Goal: Find specific page/section: Find specific page/section

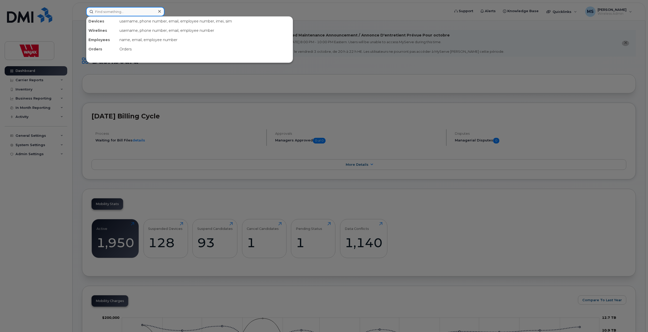
click at [120, 8] on input at bounding box center [125, 11] width 78 height 9
paste input "[PERSON_NAME]"
click at [129, 13] on input "[PERSON_NAME]" at bounding box center [125, 11] width 78 height 9
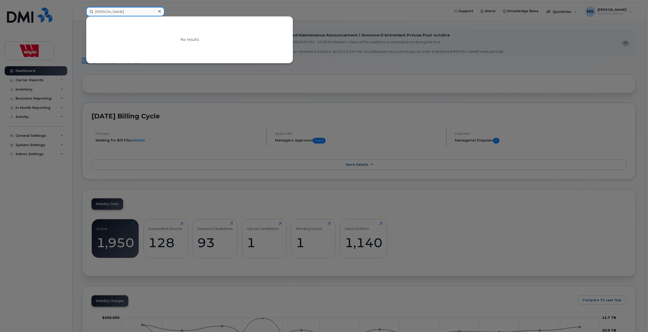
paste input "rienne Compt"
type input "[PERSON_NAME]"
click at [162, 11] on div at bounding box center [160, 12] width 8 height 8
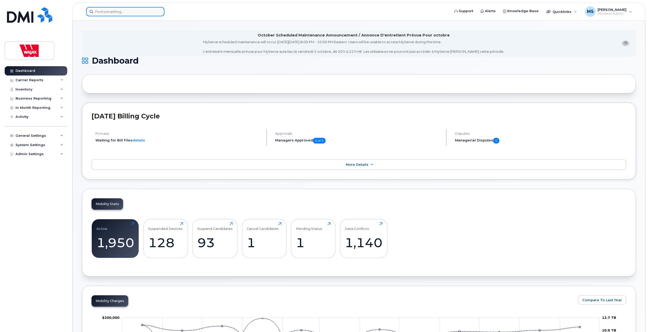
click at [161, 12] on div at bounding box center [125, 11] width 78 height 9
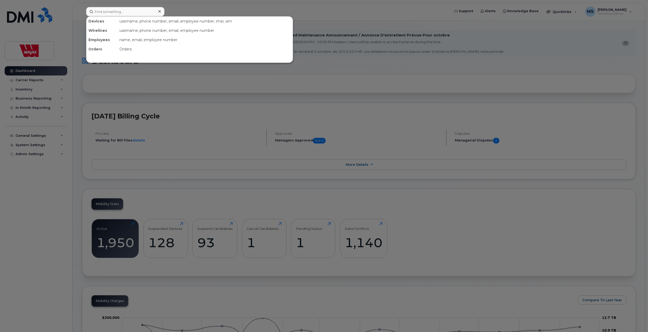
click at [160, 13] on icon at bounding box center [159, 11] width 3 height 4
click at [150, 13] on input at bounding box center [125, 11] width 78 height 9
paste input "[PERSON_NAME]"
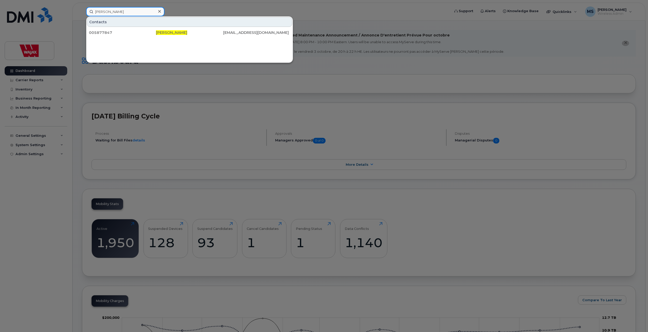
click at [124, 9] on input "[PERSON_NAME]" at bounding box center [125, 11] width 78 height 9
paste input "[PERSON_NAME]"
click at [133, 14] on input "[PERSON_NAME]" at bounding box center [125, 11] width 78 height 9
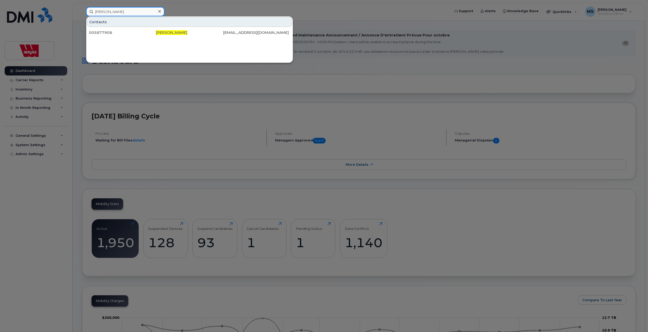
click at [133, 14] on input "[PERSON_NAME]" at bounding box center [125, 11] width 78 height 9
paste input "[PERSON_NAME]"
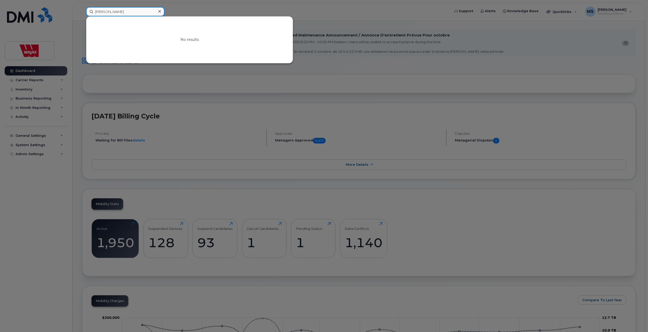
click at [127, 9] on input "[PERSON_NAME]" at bounding box center [125, 11] width 78 height 9
click at [128, 9] on input "[PERSON_NAME]" at bounding box center [125, 11] width 78 height 9
paste input "[PERSON_NAME]"
click at [134, 12] on input "[PERSON_NAME]" at bounding box center [125, 11] width 78 height 9
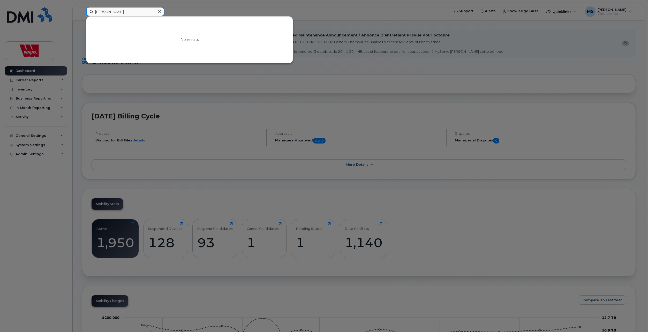
click at [134, 12] on input "[PERSON_NAME]" at bounding box center [125, 11] width 78 height 9
paste input "[PERSON_NAME]"
click at [134, 12] on input "[PERSON_NAME] [PERSON_NAME]" at bounding box center [125, 11] width 78 height 9
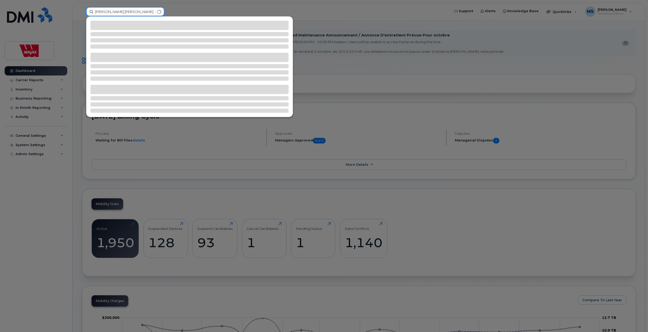
paste input
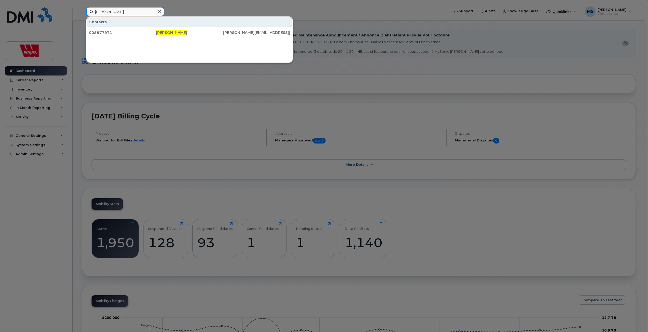
type input "[PERSON_NAME]"
click at [159, 13] on icon at bounding box center [159, 11] width 3 height 4
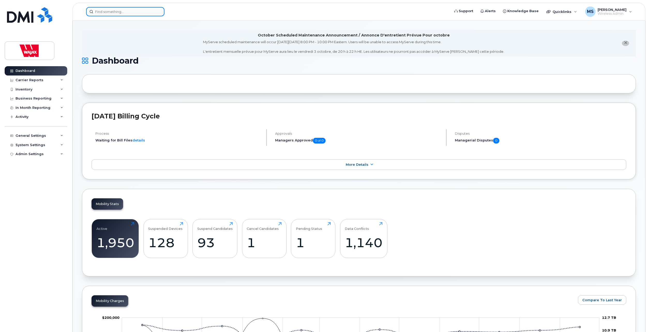
click at [146, 12] on input at bounding box center [125, 11] width 78 height 9
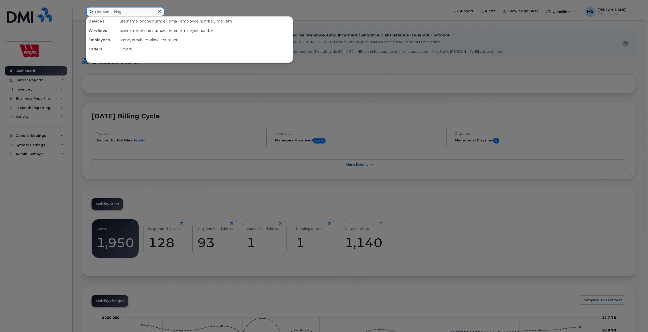
paste input "[PERSON_NAME]"
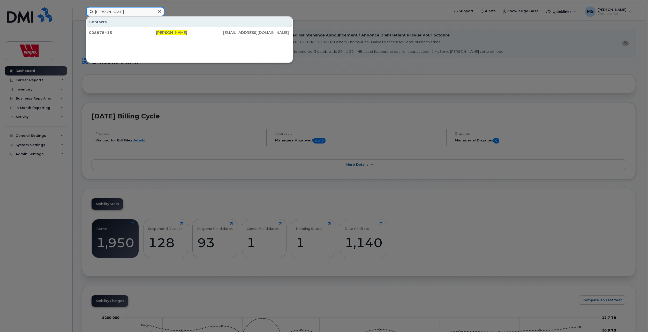
click at [144, 12] on input "[PERSON_NAME]" at bounding box center [125, 11] width 78 height 9
paste input "[PERSON_NAME]"
type input "[PERSON_NAME]"
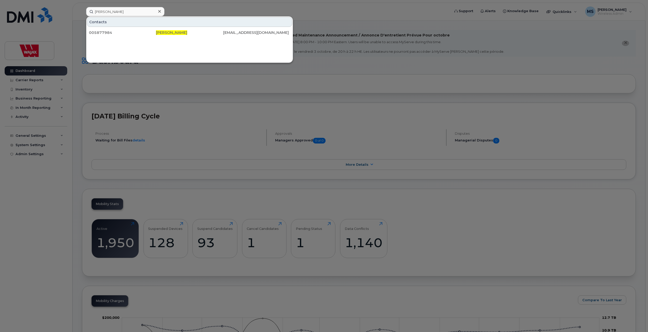
click at [160, 13] on icon at bounding box center [159, 11] width 3 height 4
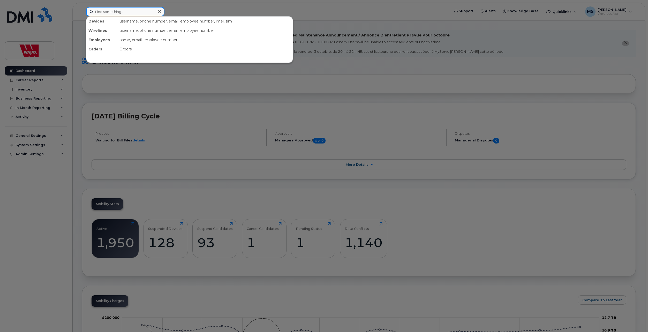
click at [143, 11] on input at bounding box center [125, 11] width 78 height 9
paste input "[PERSON_NAME]"
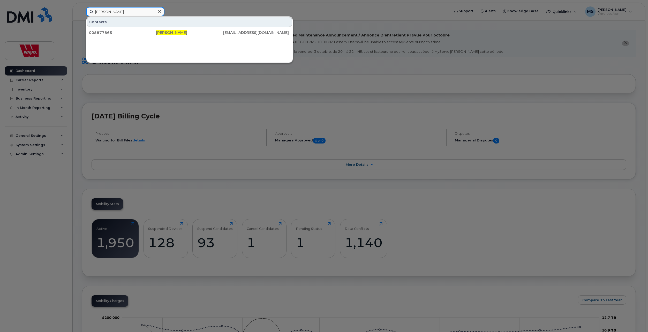
click at [128, 10] on input "[PERSON_NAME]" at bounding box center [125, 11] width 78 height 9
paste input "uck Farand"
click at [139, 12] on input "[PERSON_NAME]" at bounding box center [125, 11] width 78 height 9
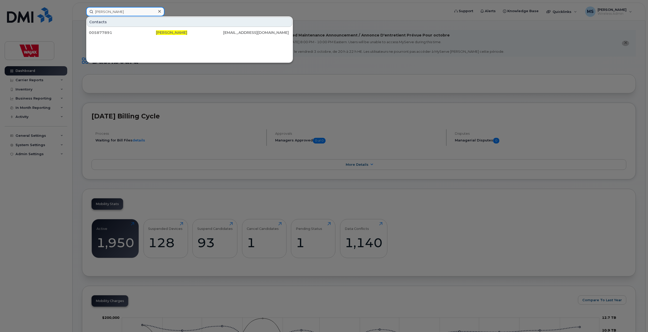
click at [139, 12] on input "[PERSON_NAME]" at bounding box center [125, 11] width 78 height 9
paste input "[PERSON_NAME]"
click at [131, 14] on input "[PERSON_NAME]" at bounding box center [125, 11] width 78 height 9
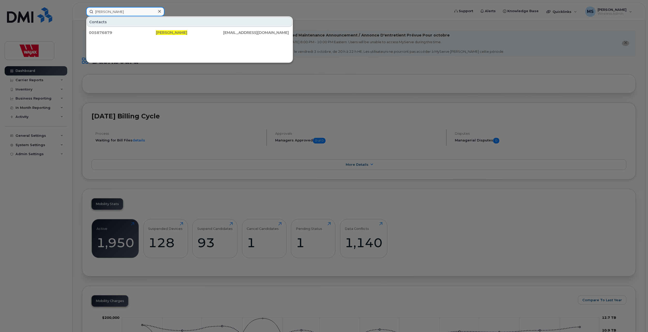
click at [131, 14] on input "[PERSON_NAME]" at bounding box center [125, 11] width 78 height 9
paste input "[PERSON_NAME]"
click at [135, 11] on input "[PERSON_NAME] [PERSON_NAME]" at bounding box center [125, 11] width 78 height 9
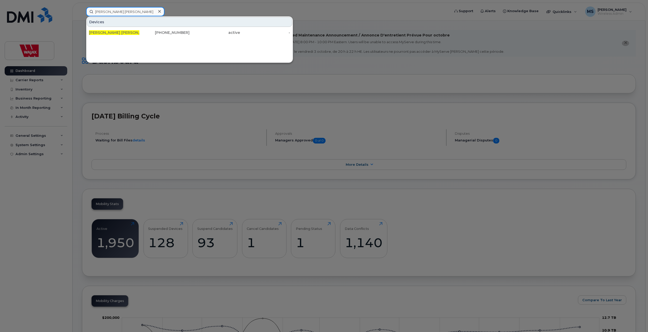
paste input "smo [PERSON_NAME]"
click at [128, 9] on input "[PERSON_NAME]" at bounding box center [125, 11] width 78 height 9
paste input "[PERSON_NAME]"
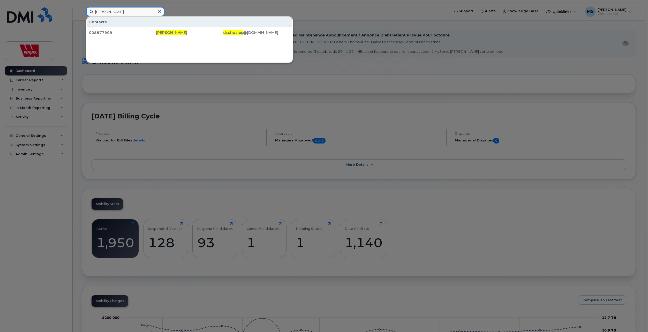
click at [123, 13] on input "[PERSON_NAME]" at bounding box center [125, 11] width 78 height 9
paste input "n ([PERSON_NAME]) [PERSON_NAME]"
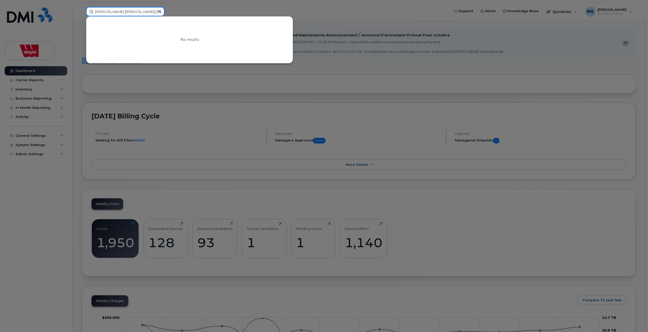
drag, startPoint x: 116, startPoint y: 12, endPoint x: 102, endPoint y: 12, distance: 13.5
click at [102, 12] on input "[PERSON_NAME] ([PERSON_NAME]) [PERSON_NAME]" at bounding box center [125, 11] width 78 height 9
click at [108, 6] on div at bounding box center [324, 166] width 648 height 332
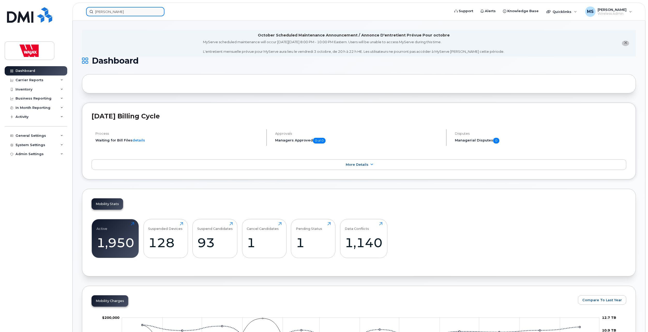
click at [114, 8] on input "[PERSON_NAME]" at bounding box center [125, 11] width 78 height 9
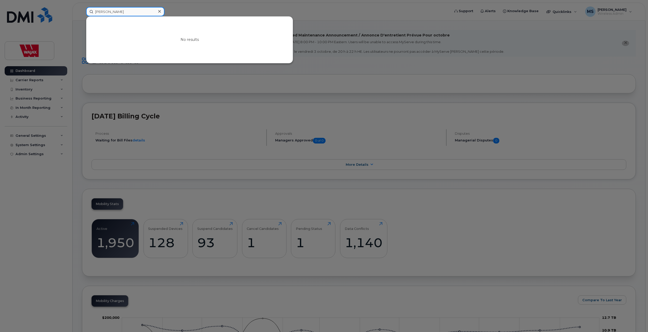
click at [117, 11] on input "[PERSON_NAME]" at bounding box center [125, 11] width 78 height 9
paste input "iel [PERSON_NAME]"
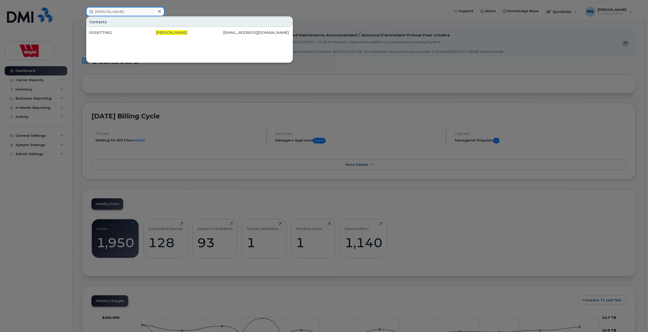
click at [130, 10] on input "[PERSON_NAME]" at bounding box center [125, 11] width 78 height 9
paste input "[PERSON_NAME]"
type input "[PERSON_NAME]"
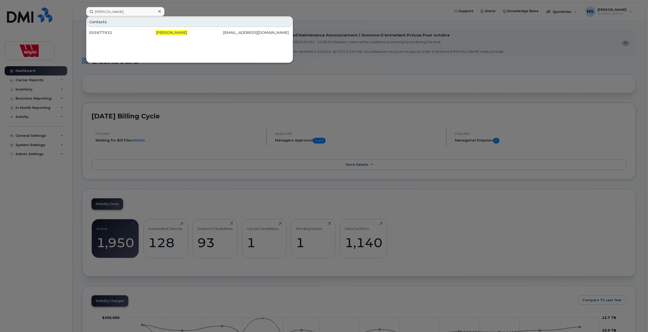
click at [157, 13] on div at bounding box center [160, 12] width 8 height 8
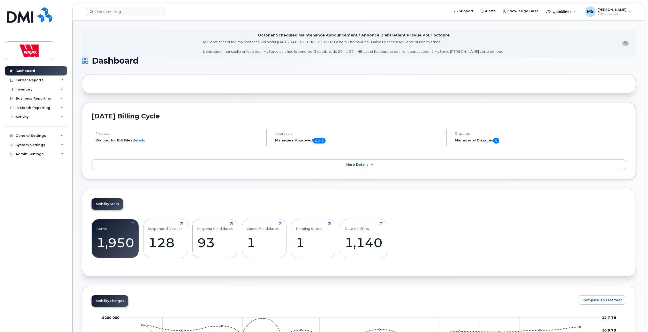
click at [116, 18] on header "Support Alerts Knowledge Base Quicklinks Suspend / Cancel Device Change SIM Car…" at bounding box center [358, 12] width 573 height 18
drag, startPoint x: 115, startPoint y: 3, endPoint x: 119, endPoint y: 8, distance: 6.4
click at [116, 4] on header "Support Alerts Knowledge Base Quicklinks Suspend / Cancel Device Change SIM Car…" at bounding box center [358, 12] width 573 height 18
click at [121, 10] on input at bounding box center [125, 11] width 78 height 9
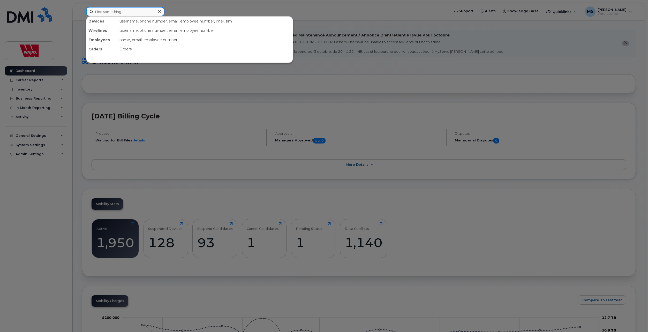
paste input "[PERSON_NAME]"
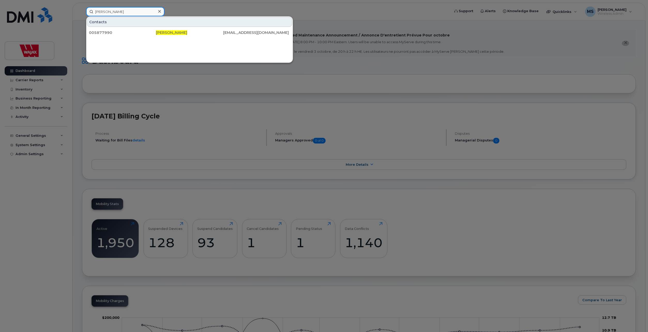
click at [129, 11] on input "[PERSON_NAME]" at bounding box center [125, 11] width 78 height 9
paste input "[PERSON_NAME]"
click at [113, 13] on input "[PERSON_NAME]" at bounding box center [125, 11] width 78 height 9
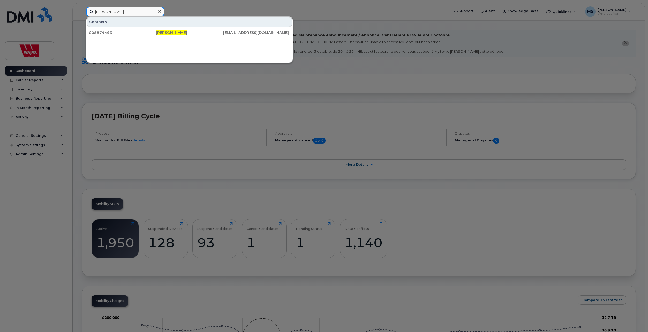
click at [113, 13] on input "[PERSON_NAME]" at bounding box center [125, 11] width 78 height 9
paste input "on Brunton"
click at [125, 12] on input "[PERSON_NAME]" at bounding box center [125, 11] width 78 height 9
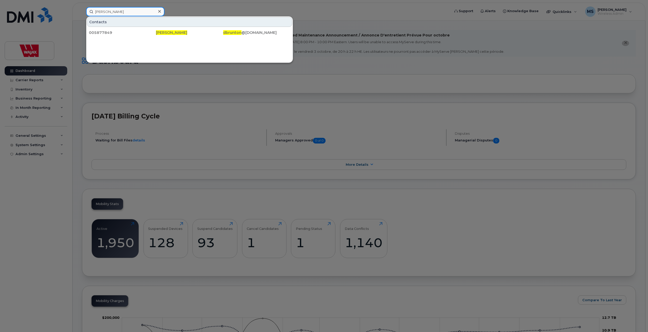
click at [125, 12] on input "[PERSON_NAME]" at bounding box center [125, 11] width 78 height 9
paste input "[PERSON_NAME]"
click at [126, 11] on input "[PERSON_NAME]" at bounding box center [125, 11] width 78 height 9
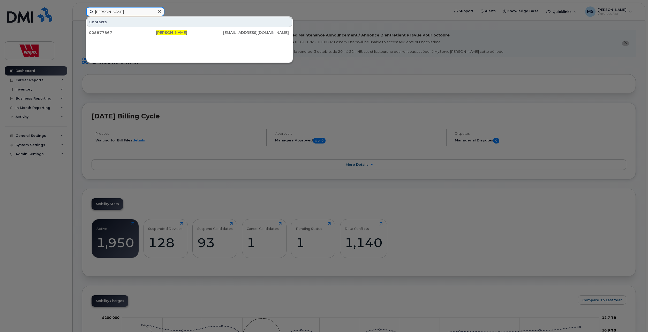
paste input "[PERSON_NAME]"
click at [138, 13] on input "[PERSON_NAME]" at bounding box center [125, 11] width 78 height 9
paste input "[PERSON_NAME]"
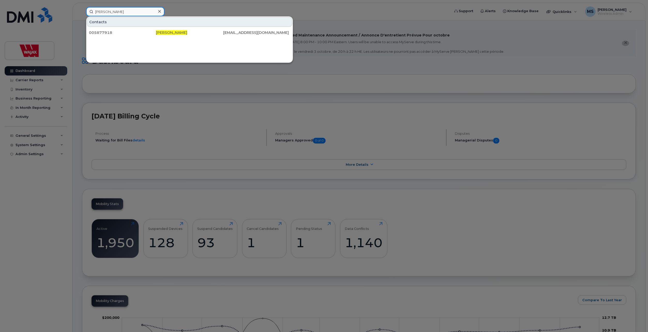
click at [125, 12] on input "[PERSON_NAME]" at bounding box center [125, 11] width 78 height 9
paste input "[PERSON_NAME]"
click at [137, 12] on input "[PERSON_NAME]" at bounding box center [125, 11] width 78 height 9
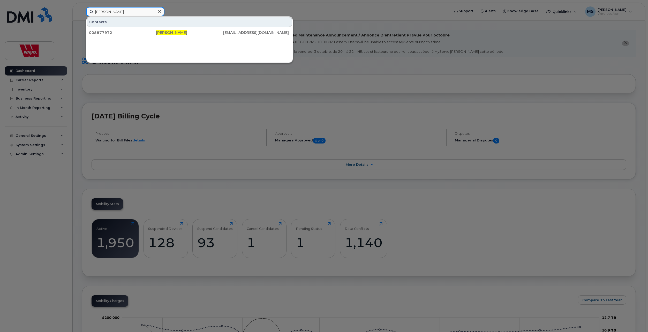
click at [137, 12] on input "[PERSON_NAME]" at bounding box center [125, 11] width 78 height 9
paste input "[PERSON_NAME]"
click at [140, 9] on input "[PERSON_NAME]" at bounding box center [125, 11] width 78 height 9
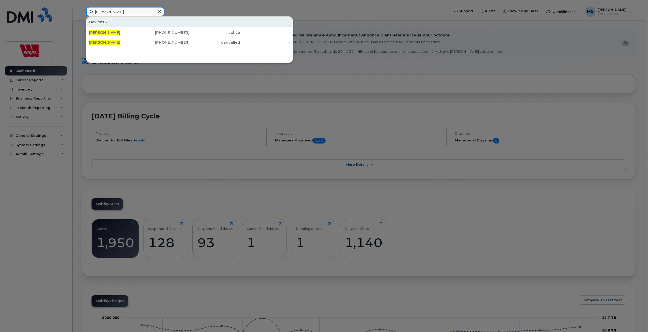
click at [140, 9] on input "[PERSON_NAME]" at bounding box center [125, 11] width 78 height 9
paste input "Overland"
type input "[PERSON_NAME]"
click at [153, 14] on input "[PERSON_NAME]" at bounding box center [125, 11] width 78 height 9
click at [161, 13] on icon at bounding box center [159, 11] width 3 height 4
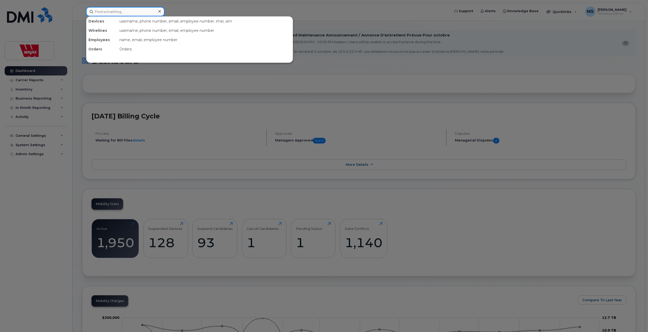
click at [151, 13] on input at bounding box center [125, 11] width 78 height 9
paste input "[PERSON_NAME]"
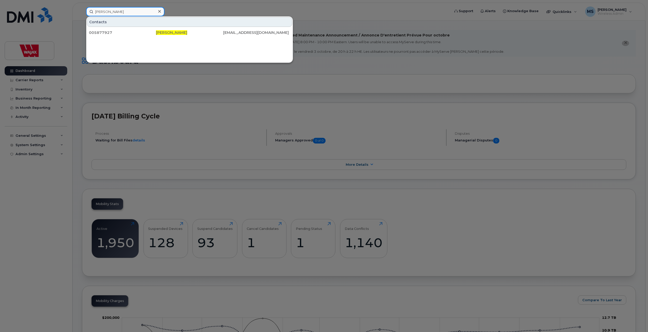
click at [119, 14] on input "[PERSON_NAME]" at bounding box center [125, 11] width 78 height 9
paste input "[PERSON_NAME]"
click at [136, 15] on input "[PERSON_NAME]" at bounding box center [125, 11] width 78 height 9
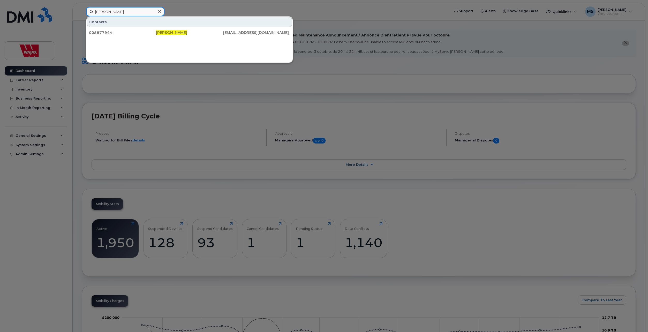
click at [136, 15] on input "[PERSON_NAME]" at bounding box center [125, 11] width 78 height 9
paste input "[PERSON_NAME]"
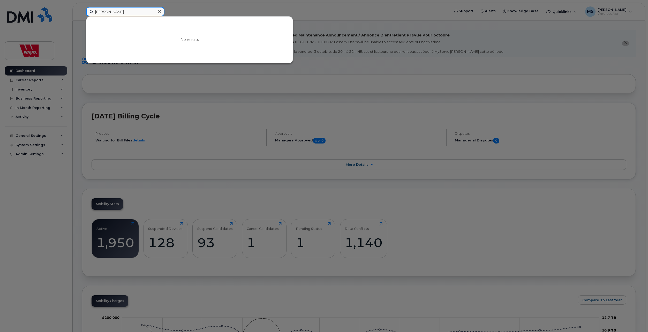
click at [123, 13] on input "[PERSON_NAME]" at bounding box center [125, 11] width 78 height 9
paste input "[PERSON_NAME]"
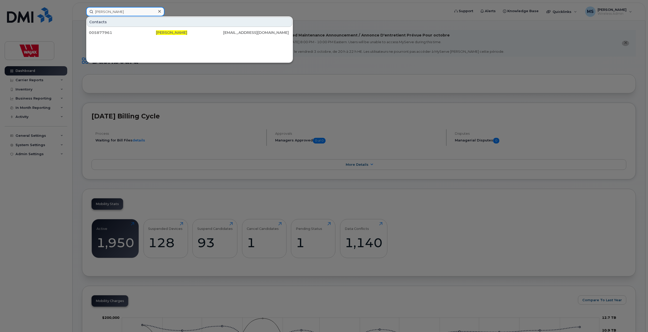
click at [142, 13] on input "[PERSON_NAME]" at bounding box center [125, 11] width 78 height 9
paste input "[PERSON_NAME]"
click at [138, 10] on input "[PERSON_NAME]" at bounding box center [125, 11] width 78 height 9
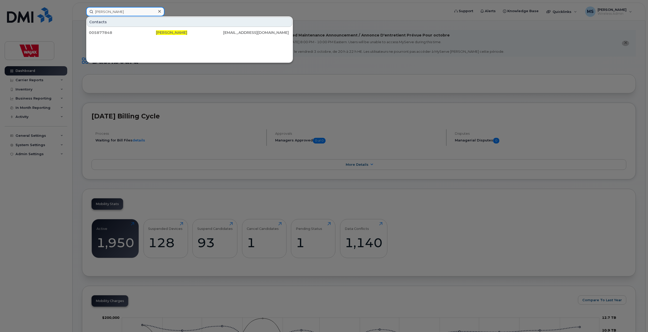
click at [138, 10] on input "[PERSON_NAME]" at bounding box center [125, 11] width 78 height 9
paste input "eg Cudmor"
click at [131, 16] on input "[PERSON_NAME]" at bounding box center [125, 11] width 78 height 9
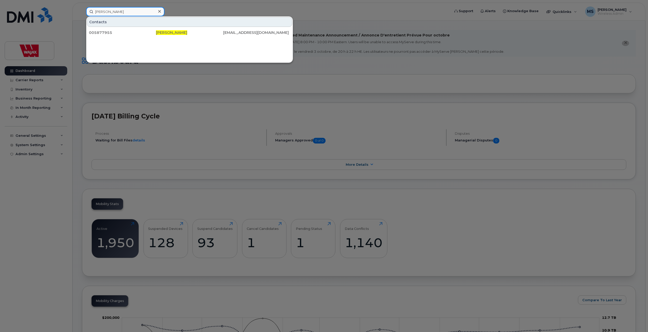
click at [131, 16] on input "[PERSON_NAME]" at bounding box center [125, 11] width 78 height 9
paste input "[PERSON_NAME]"
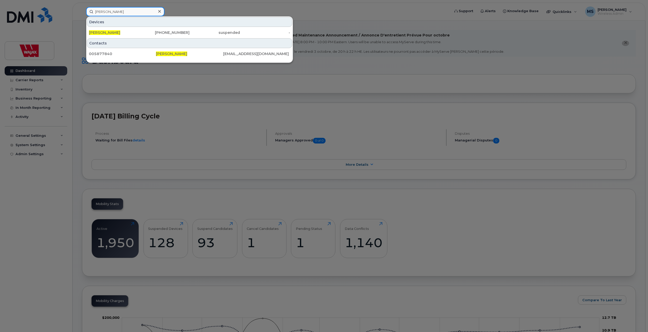
click at [126, 12] on input "[PERSON_NAME]" at bounding box center [125, 11] width 78 height 9
paste input "[PERSON_NAME]"
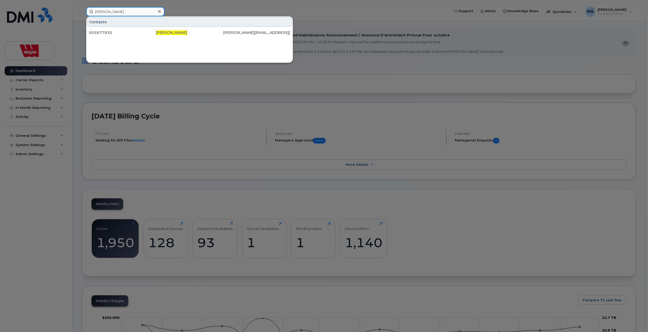
click at [133, 14] on input "[PERSON_NAME]" at bounding box center [125, 11] width 78 height 9
paste input "[PERSON_NAME]"
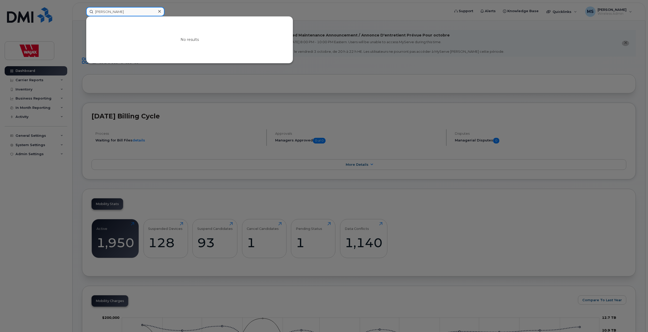
click at [133, 11] on input "[PERSON_NAME]" at bounding box center [125, 11] width 78 height 9
paste input "nn [PERSON_NAME]"
click at [130, 11] on input "[PERSON_NAME]" at bounding box center [125, 11] width 78 height 9
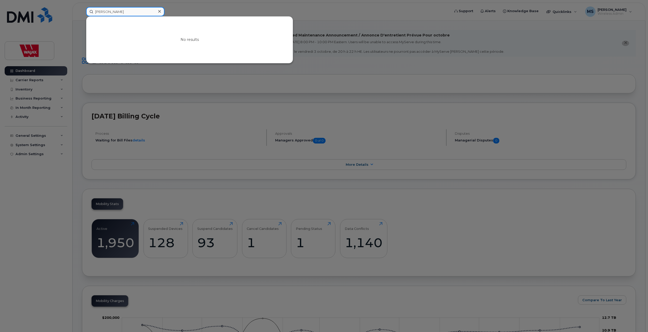
click at [130, 11] on input "[PERSON_NAME]" at bounding box center [125, 11] width 78 height 9
click at [124, 8] on input "[PERSON_NAME]" at bounding box center [125, 11] width 78 height 9
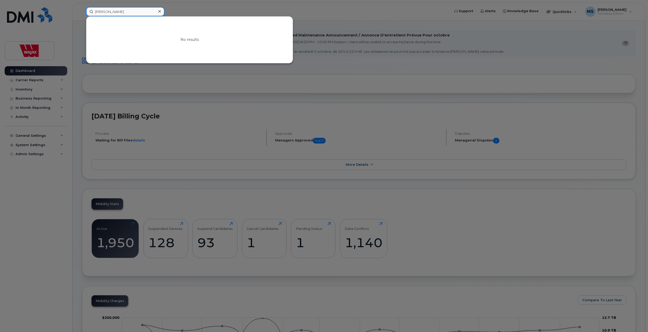
paste input "[PERSON_NAME]"
click at [133, 11] on input "[PERSON_NAME]" at bounding box center [125, 11] width 78 height 9
paste input "[PERSON_NAME]"
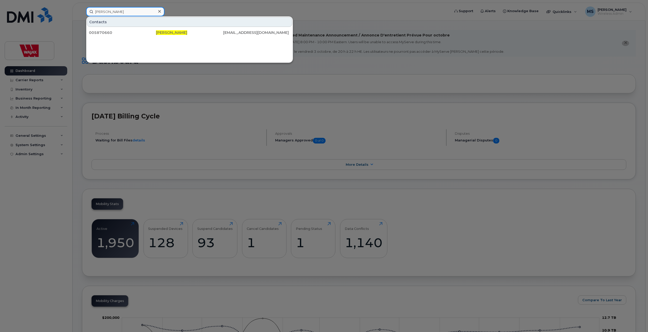
click at [140, 12] on input "[PERSON_NAME]" at bounding box center [125, 11] width 78 height 9
paste input "rma Malkki"
click at [114, 17] on div "Contacts 005877969 [PERSON_NAME] [EMAIL_ADDRESS][DOMAIN_NAME]" at bounding box center [189, 27] width 206 height 21
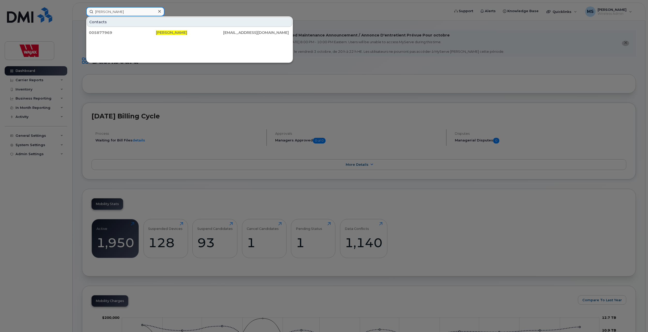
click at [120, 14] on input "[PERSON_NAME]" at bounding box center [125, 11] width 78 height 9
paste input "[PERSON_NAME]"
click at [135, 12] on input "[PERSON_NAME]" at bounding box center [125, 11] width 78 height 9
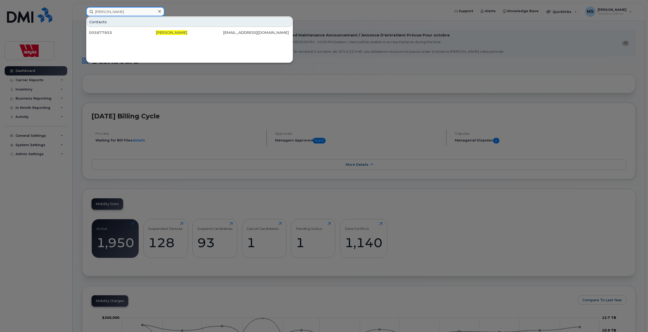
click at [135, 12] on input "[PERSON_NAME]" at bounding box center [125, 11] width 78 height 9
paste input "ny [PERSON_NAME]"
click at [136, 6] on div at bounding box center [324, 166] width 648 height 332
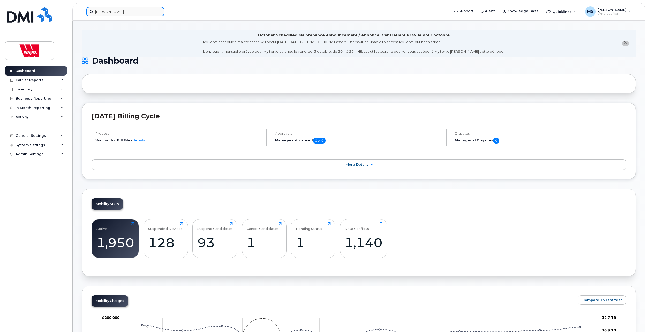
click at [132, 12] on input "[PERSON_NAME]" at bounding box center [125, 11] width 78 height 9
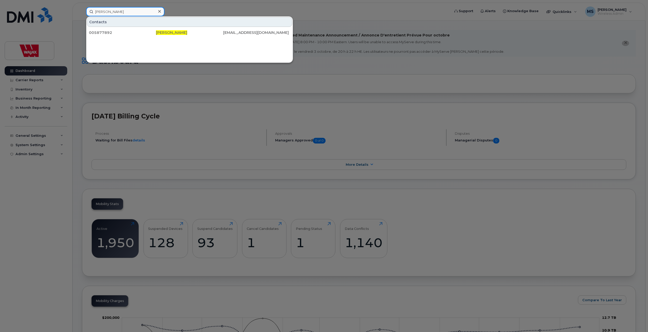
click at [132, 12] on input "[PERSON_NAME]" at bounding box center [125, 11] width 78 height 9
paste input "[PERSON_NAME]"
click at [139, 8] on input "[PERSON_NAME]" at bounding box center [125, 11] width 78 height 9
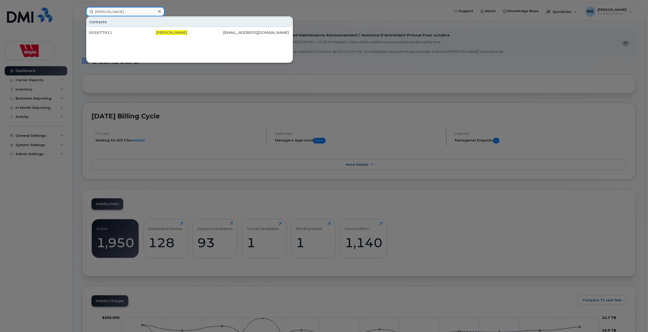
click at [139, 8] on input "[PERSON_NAME]" at bounding box center [125, 11] width 78 height 9
paste input "Segin"
click at [132, 8] on input "[PERSON_NAME]" at bounding box center [125, 11] width 78 height 9
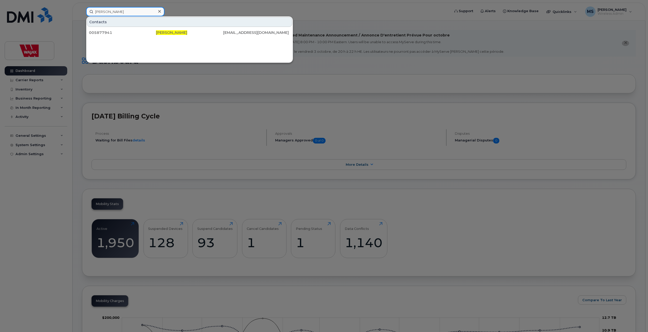
paste input "[PERSON_NAME]"
click at [128, 10] on input "[PERSON_NAME]" at bounding box center [125, 11] width 78 height 9
paste input "shall [PERSON_NAME]"
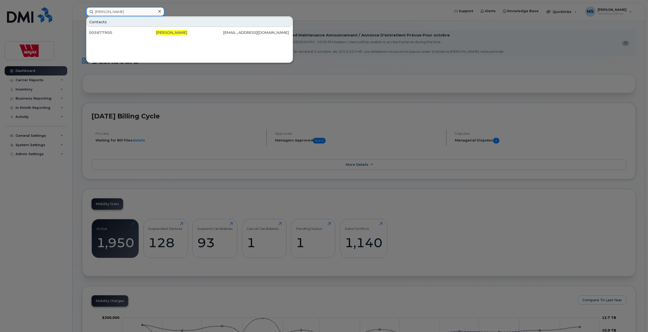
click at [137, 12] on input "[PERSON_NAME]" at bounding box center [125, 11] width 78 height 9
paste input "[PERSON_NAME]"
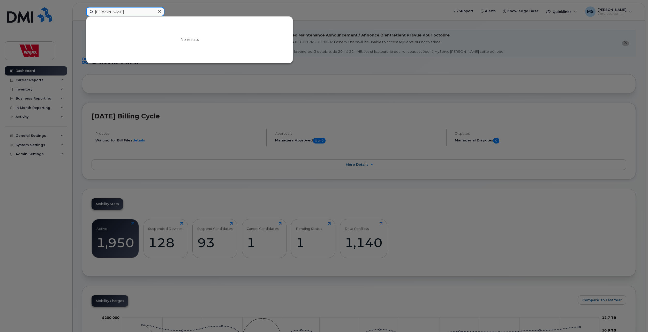
click at [127, 10] on input "[PERSON_NAME]" at bounding box center [125, 11] width 78 height 9
paste input "el [PERSON_NAME]"
click at [116, 13] on input "[PERSON_NAME]" at bounding box center [125, 11] width 78 height 9
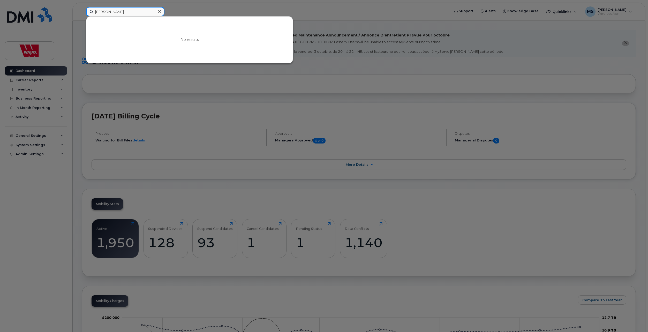
click at [116, 13] on input "[PERSON_NAME]" at bounding box center [125, 11] width 78 height 9
paste input "[PERSON_NAME]"
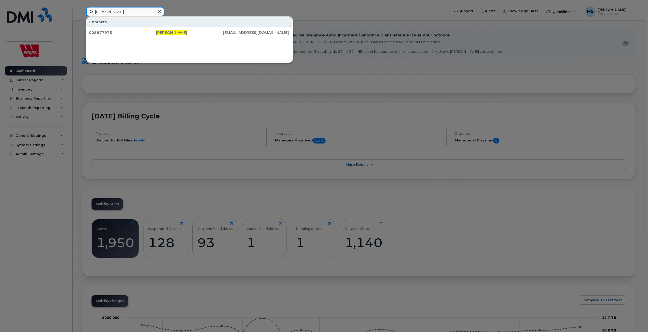
click at [133, 13] on input "[PERSON_NAME]" at bounding box center [125, 11] width 78 height 9
paste input "[PERSON_NAME]"
click at [144, 10] on input "[PERSON_NAME]" at bounding box center [125, 11] width 78 height 9
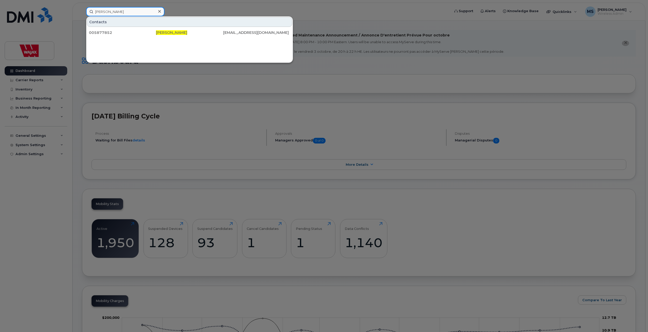
click at [144, 10] on input "[PERSON_NAME]" at bounding box center [125, 11] width 78 height 9
paste input "[PERSON_NAME] Antsanen"
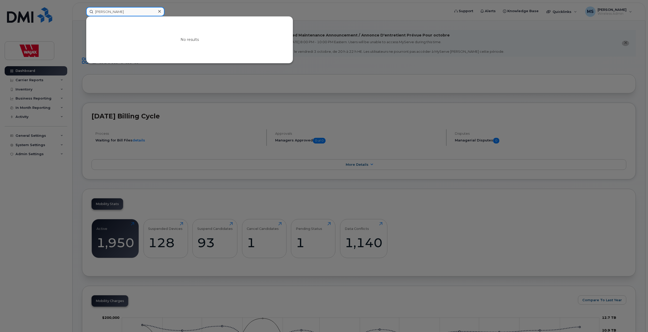
click at [127, 11] on input "[PERSON_NAME]" at bounding box center [125, 11] width 78 height 9
paste input "[PERSON_NAME]"
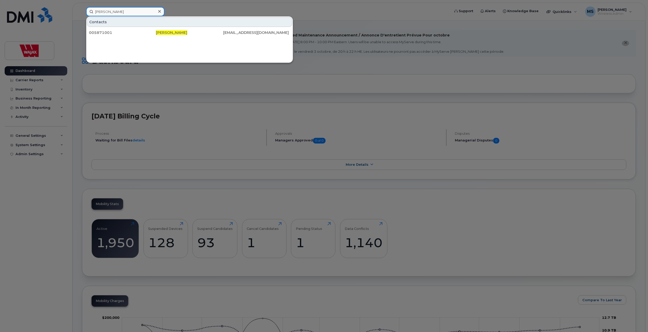
click at [131, 9] on input "[PERSON_NAME]" at bounding box center [125, 11] width 78 height 9
paste input "[PERSON_NAME]"
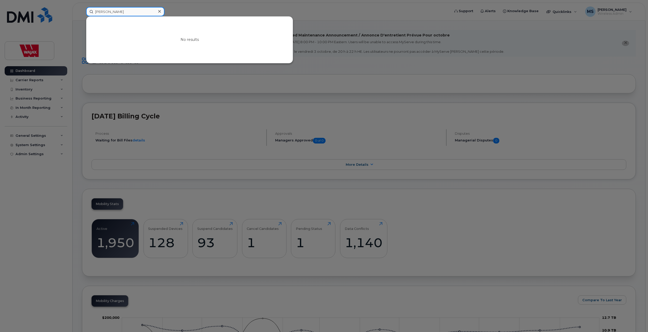
click at [125, 11] on input "[PERSON_NAME]" at bounding box center [125, 11] width 78 height 9
paste input "[PERSON_NAME]"
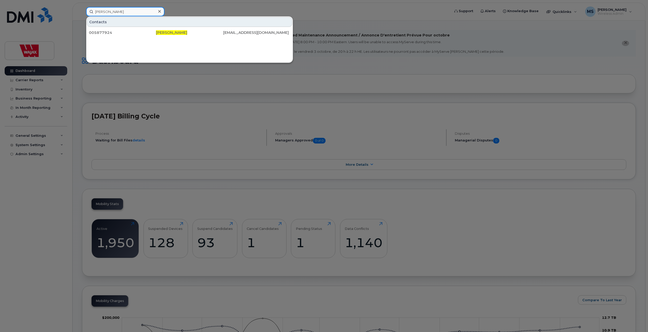
click at [129, 10] on input "[PERSON_NAME]" at bounding box center [125, 11] width 78 height 9
paste input "[PERSON_NAME]"
click at [143, 10] on input "[PERSON_NAME]" at bounding box center [125, 11] width 78 height 9
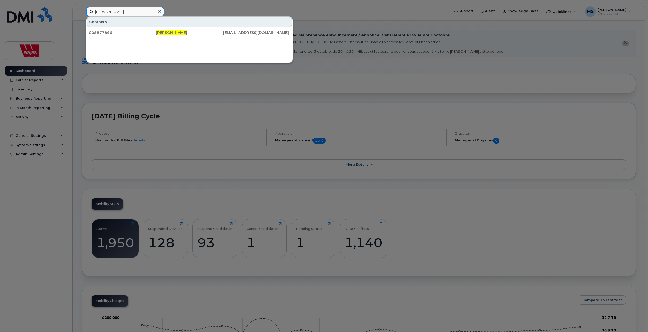
click at [143, 10] on input "[PERSON_NAME]" at bounding box center [125, 11] width 78 height 9
paste input "[PERSON_NAME]"
click at [136, 9] on input "[PERSON_NAME]" at bounding box center [125, 11] width 78 height 9
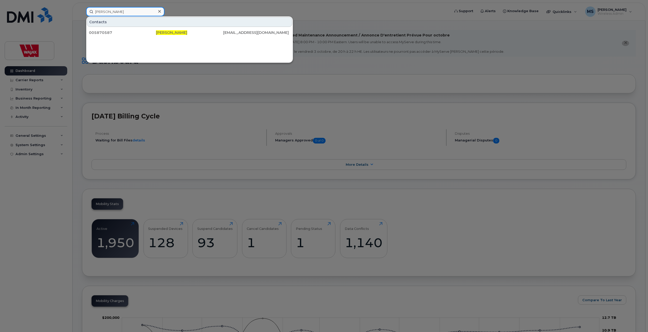
click at [136, 9] on input "[PERSON_NAME]" at bounding box center [125, 11] width 78 height 9
paste input "[PERSON_NAME]"
click at [124, 12] on input "[PERSON_NAME]" at bounding box center [125, 11] width 78 height 9
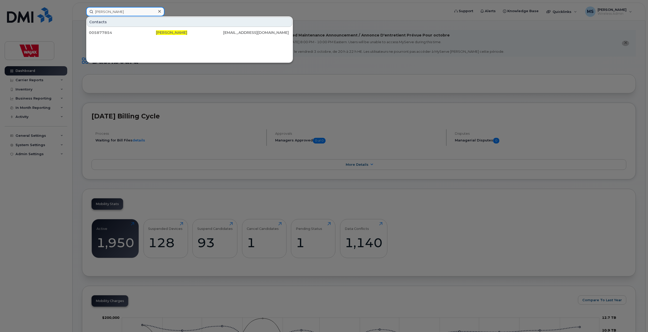
paste input "[PERSON_NAME]"
click at [112, 9] on input "[PERSON_NAME]" at bounding box center [125, 11] width 78 height 9
click at [133, 13] on input "[PERSON_NAME]" at bounding box center [125, 11] width 78 height 9
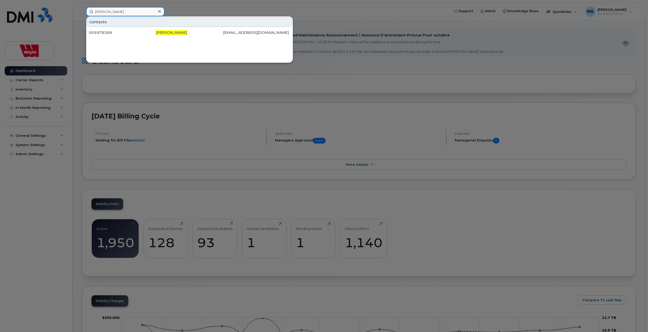
paste input "[PERSON_NAME]"
click at [124, 11] on input "[PERSON_NAME]" at bounding box center [125, 11] width 78 height 9
paste input "[PERSON_NAME]"
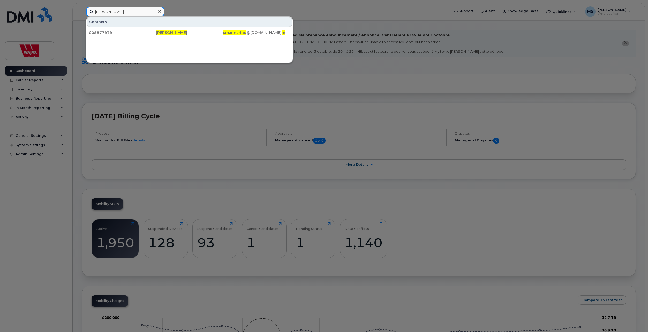
click at [141, 10] on input "[PERSON_NAME]" at bounding box center [125, 11] width 78 height 9
paste input "[PERSON_NAME]"
click at [133, 13] on input "[PERSON_NAME]" at bounding box center [125, 11] width 78 height 9
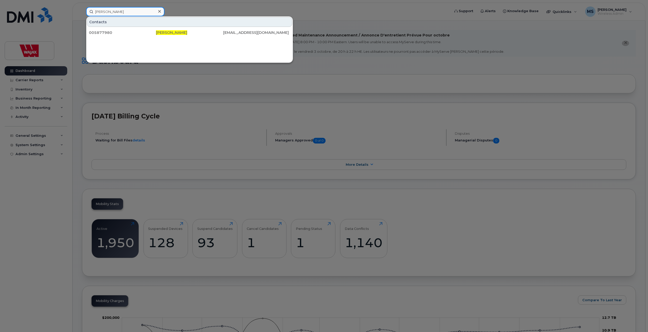
click at [133, 13] on input "[PERSON_NAME]" at bounding box center [125, 11] width 78 height 9
paste input "[PERSON_NAME]"
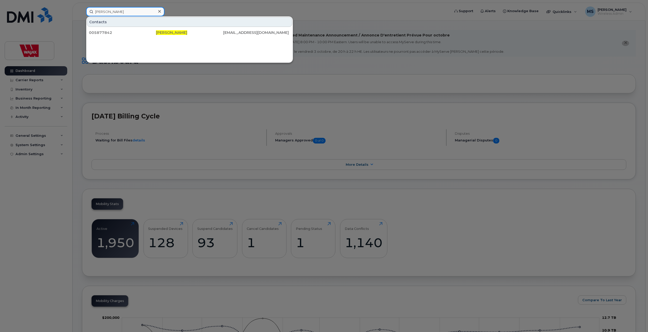
click at [133, 11] on input "[PERSON_NAME]" at bounding box center [125, 11] width 78 height 9
paste input "[PERSON_NAME]"
click at [139, 12] on input "[PERSON_NAME]" at bounding box center [125, 11] width 78 height 9
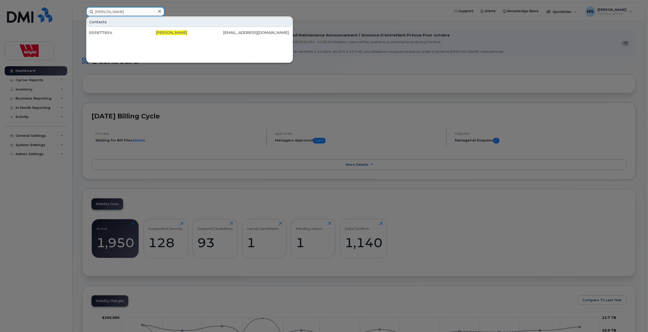
click at [139, 12] on input "[PERSON_NAME]" at bounding box center [125, 11] width 78 height 9
click at [129, 11] on input "[PERSON_NAME]" at bounding box center [125, 11] width 78 height 9
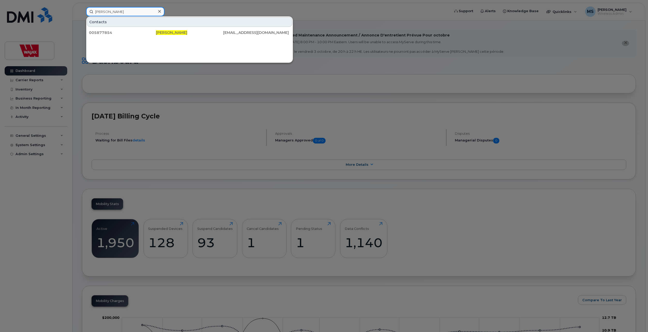
paste input "y [PERSON_NAME]"
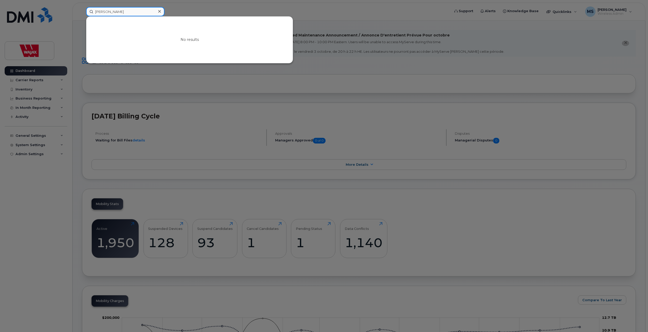
click at [135, 16] on input "[PERSON_NAME]" at bounding box center [125, 11] width 78 height 9
paste input "[PERSON_NAME]"
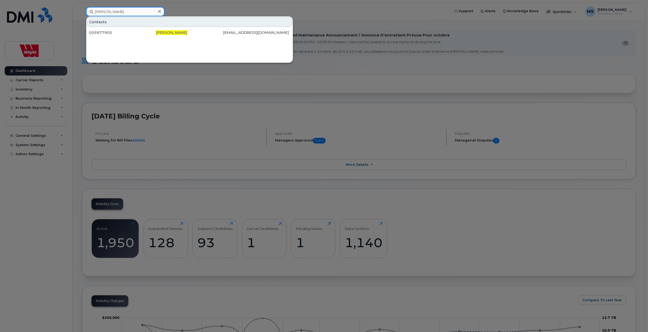
click at [134, 11] on input "[PERSON_NAME]" at bounding box center [125, 11] width 78 height 9
paste input "Styles"
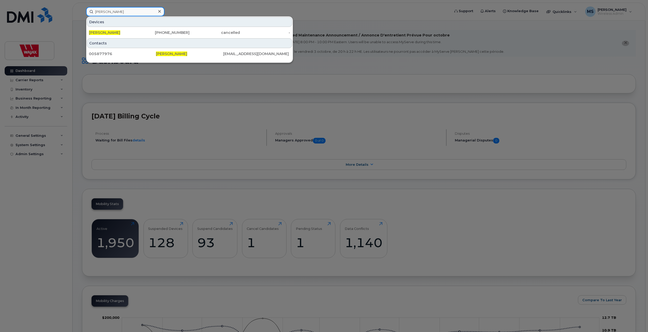
click at [111, 13] on input "[PERSON_NAME]" at bounding box center [125, 11] width 78 height 9
paste input "icky [PERSON_NAME]"
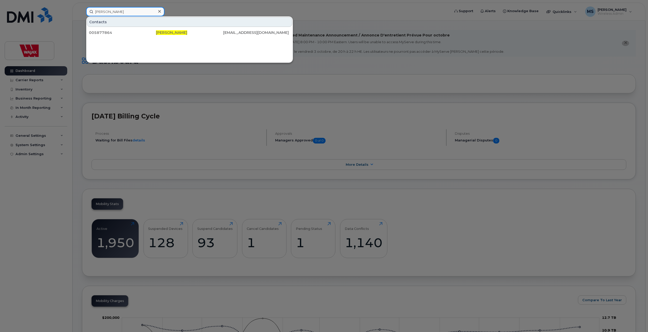
type input "[PERSON_NAME]"
